Goal: Task Accomplishment & Management: Manage account settings

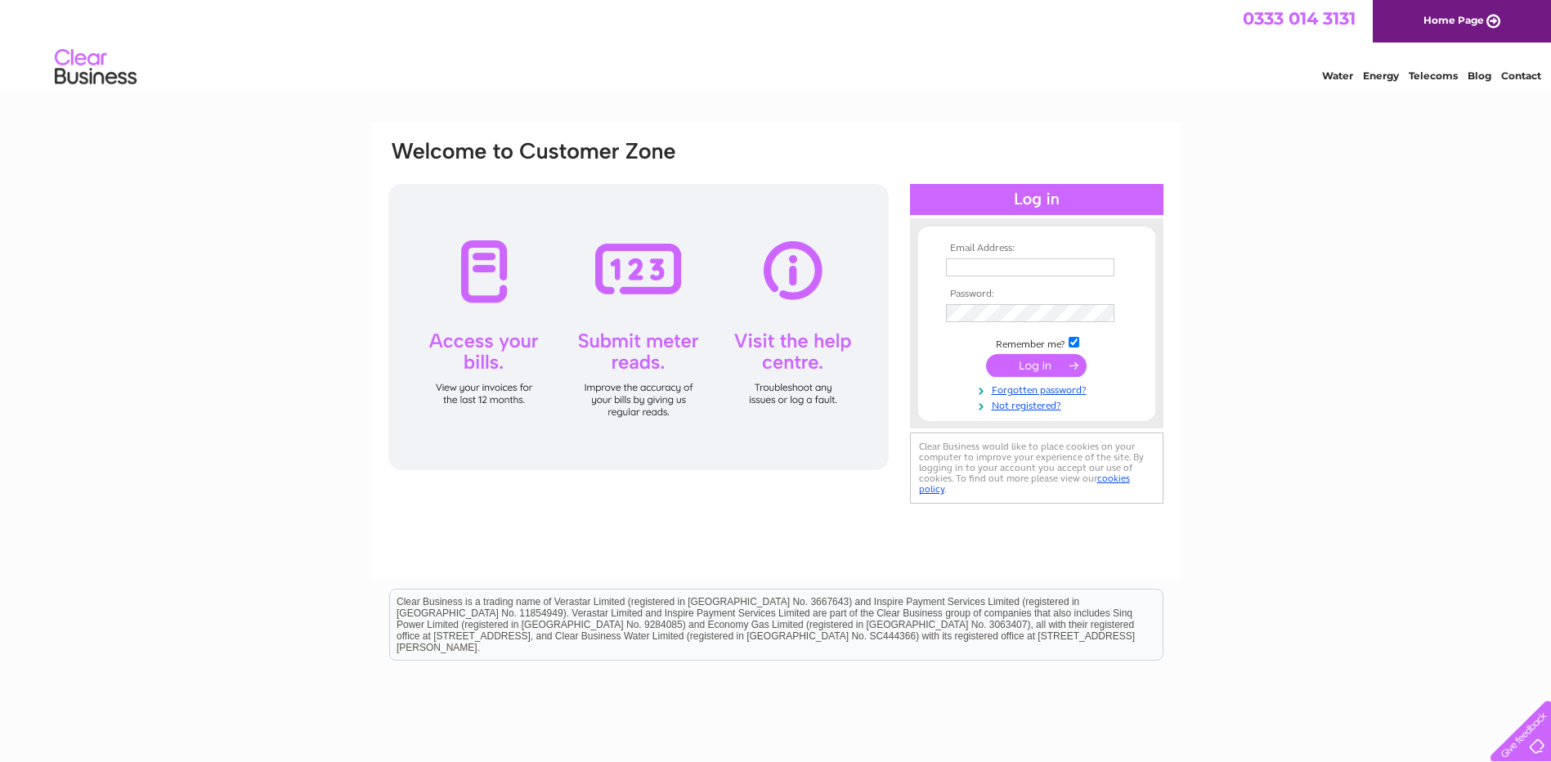
type input "[PERSON_NAME][EMAIL_ADDRESS][DOMAIN_NAME]"
click at [1045, 357] on input "submit" at bounding box center [1036, 365] width 101 height 23
click at [1045, 365] on input "submit" at bounding box center [1036, 365] width 101 height 23
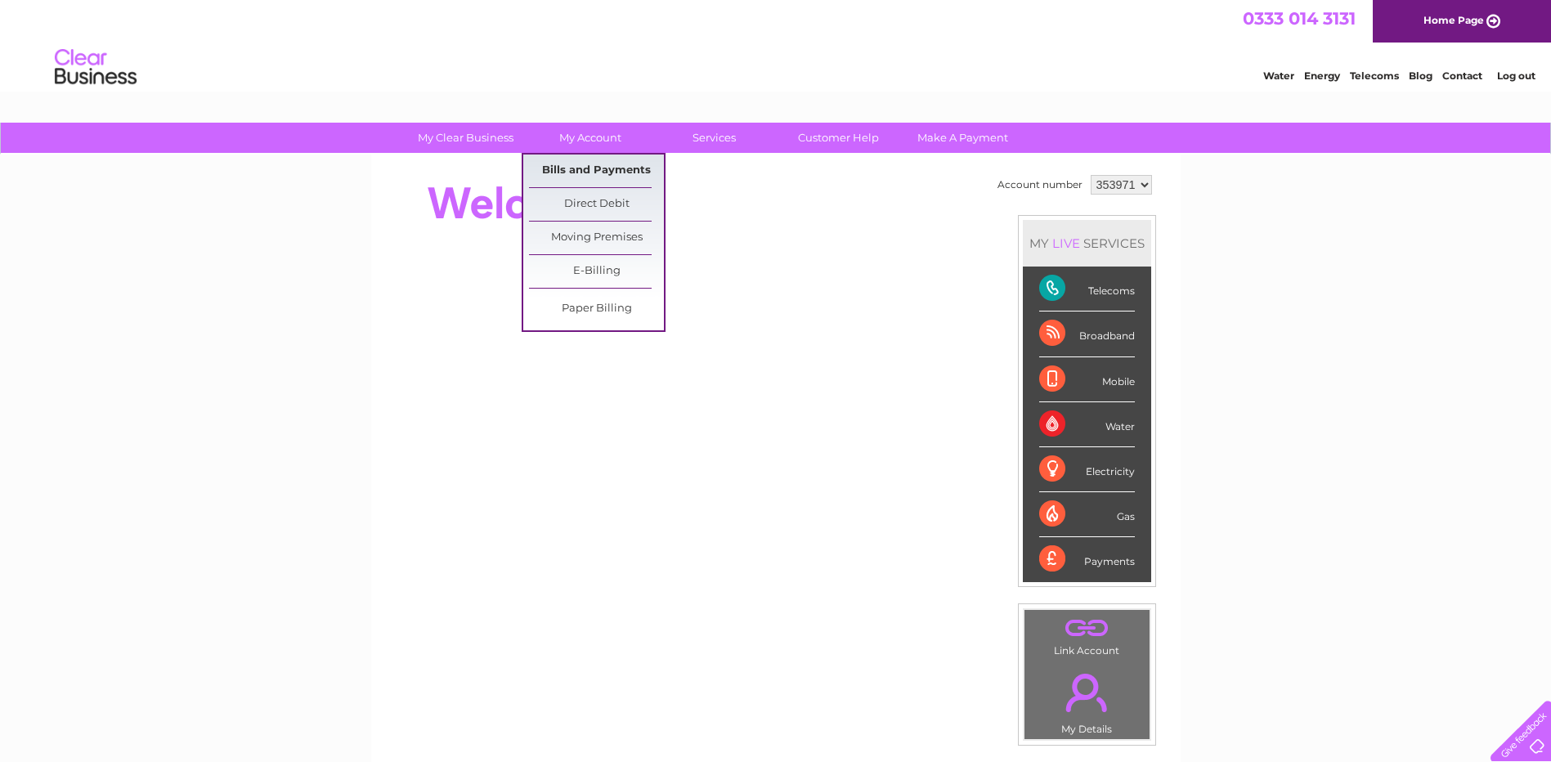
click at [591, 165] on link "Bills and Payments" at bounding box center [596, 171] width 135 height 33
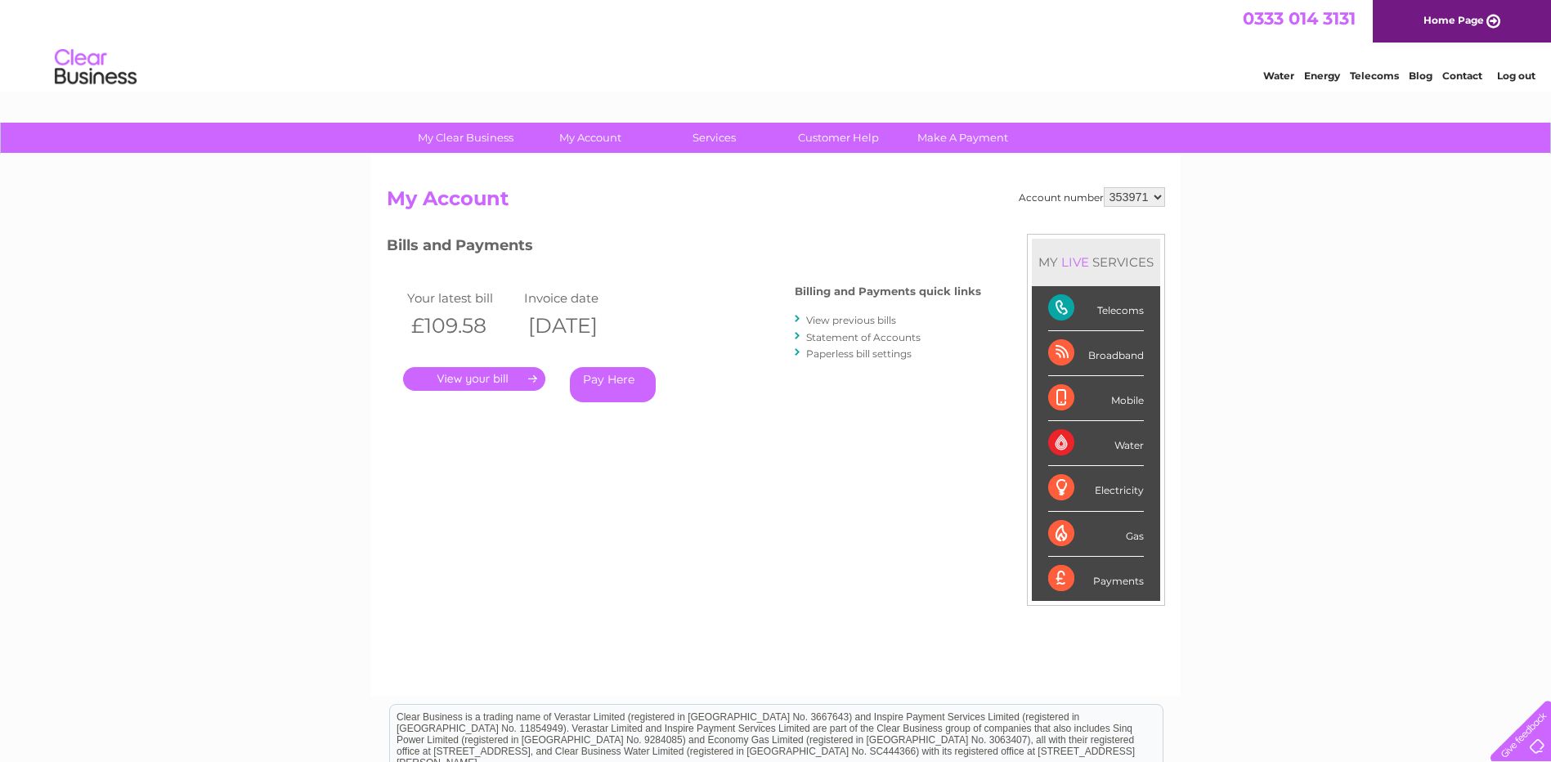
click at [518, 370] on link "." at bounding box center [474, 379] width 142 height 24
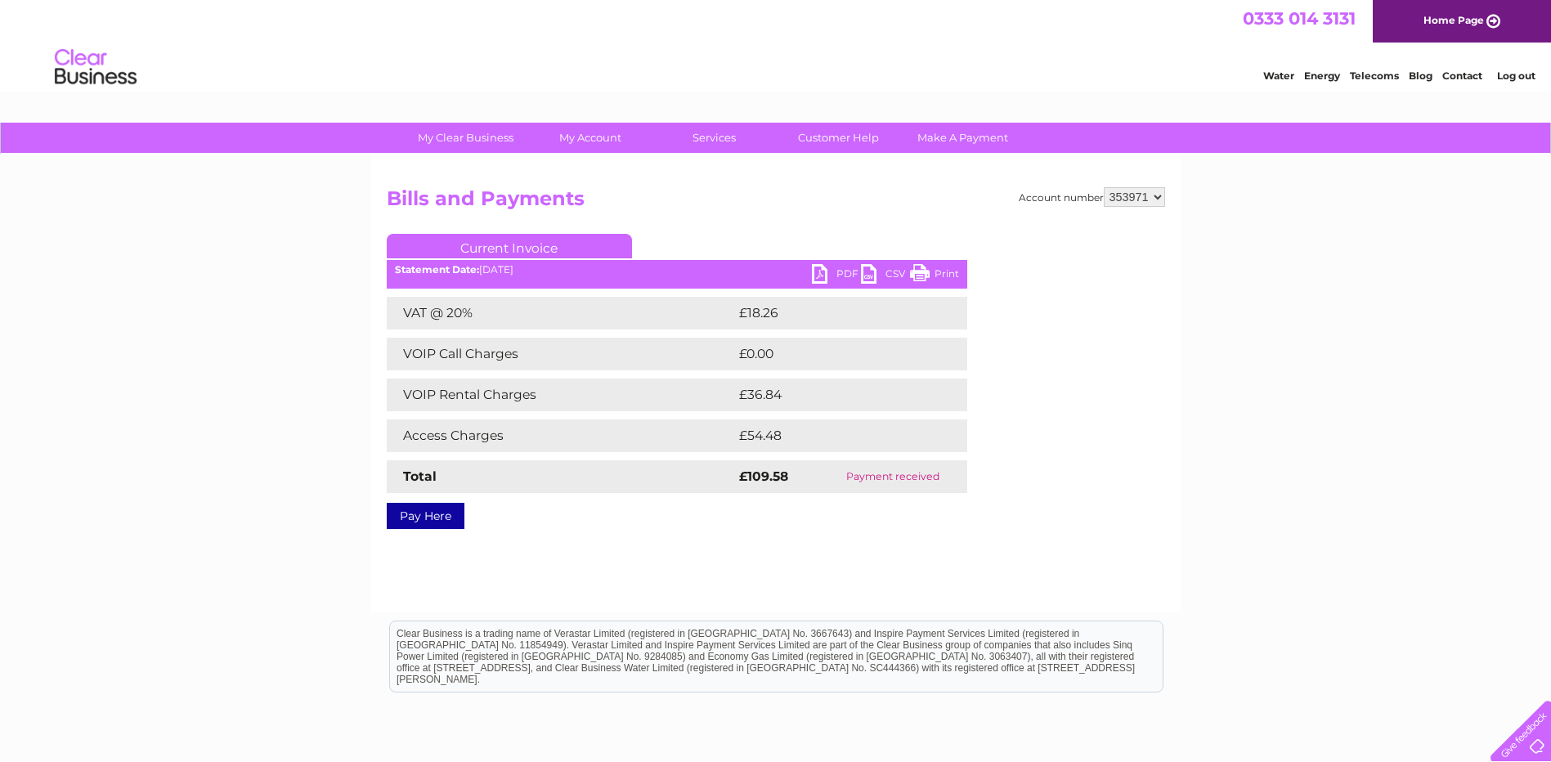
click at [821, 272] on link "PDF" at bounding box center [836, 276] width 49 height 24
